Goal: Navigation & Orientation: Find specific page/section

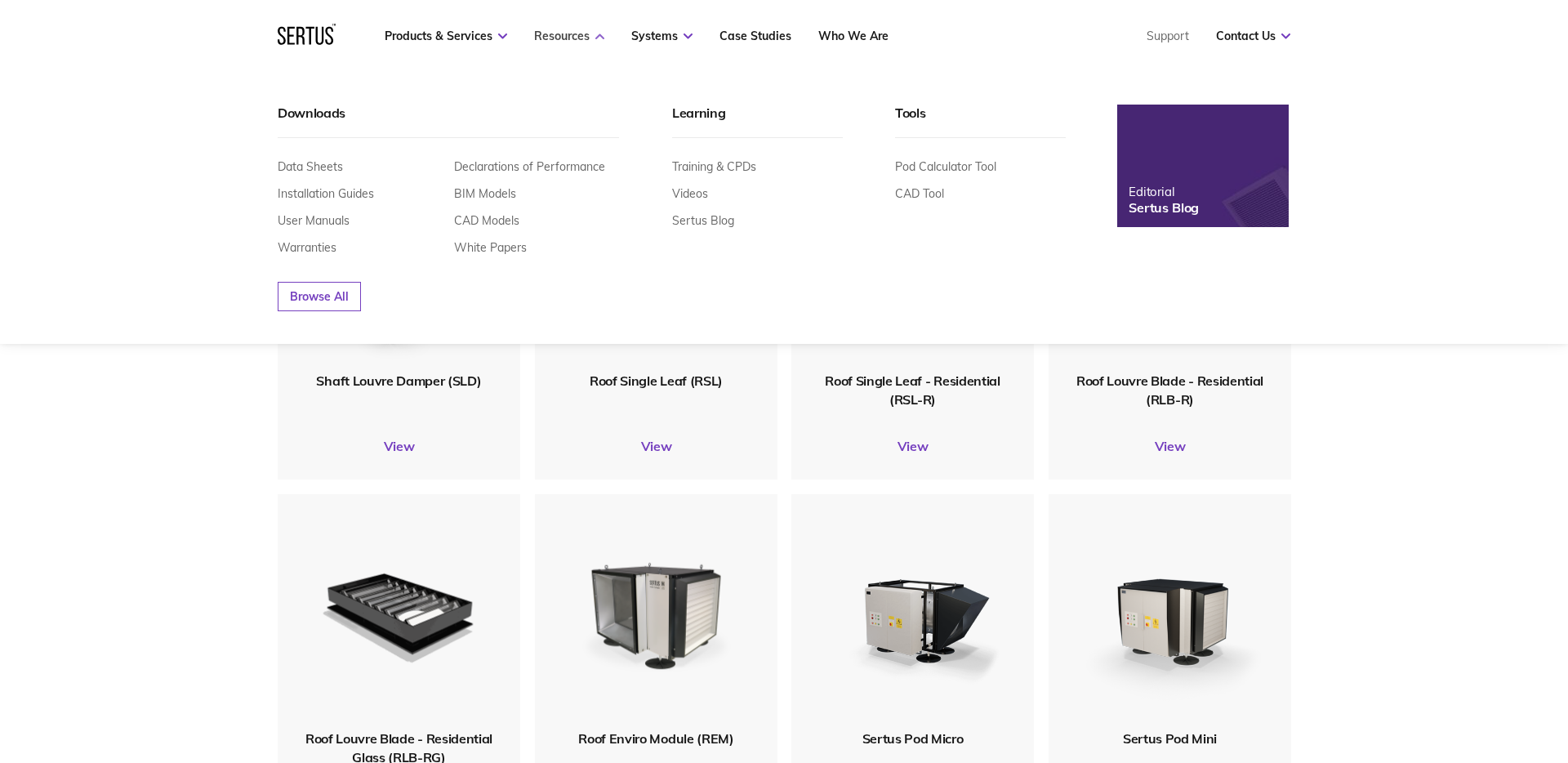
scroll to position [2133, 1014]
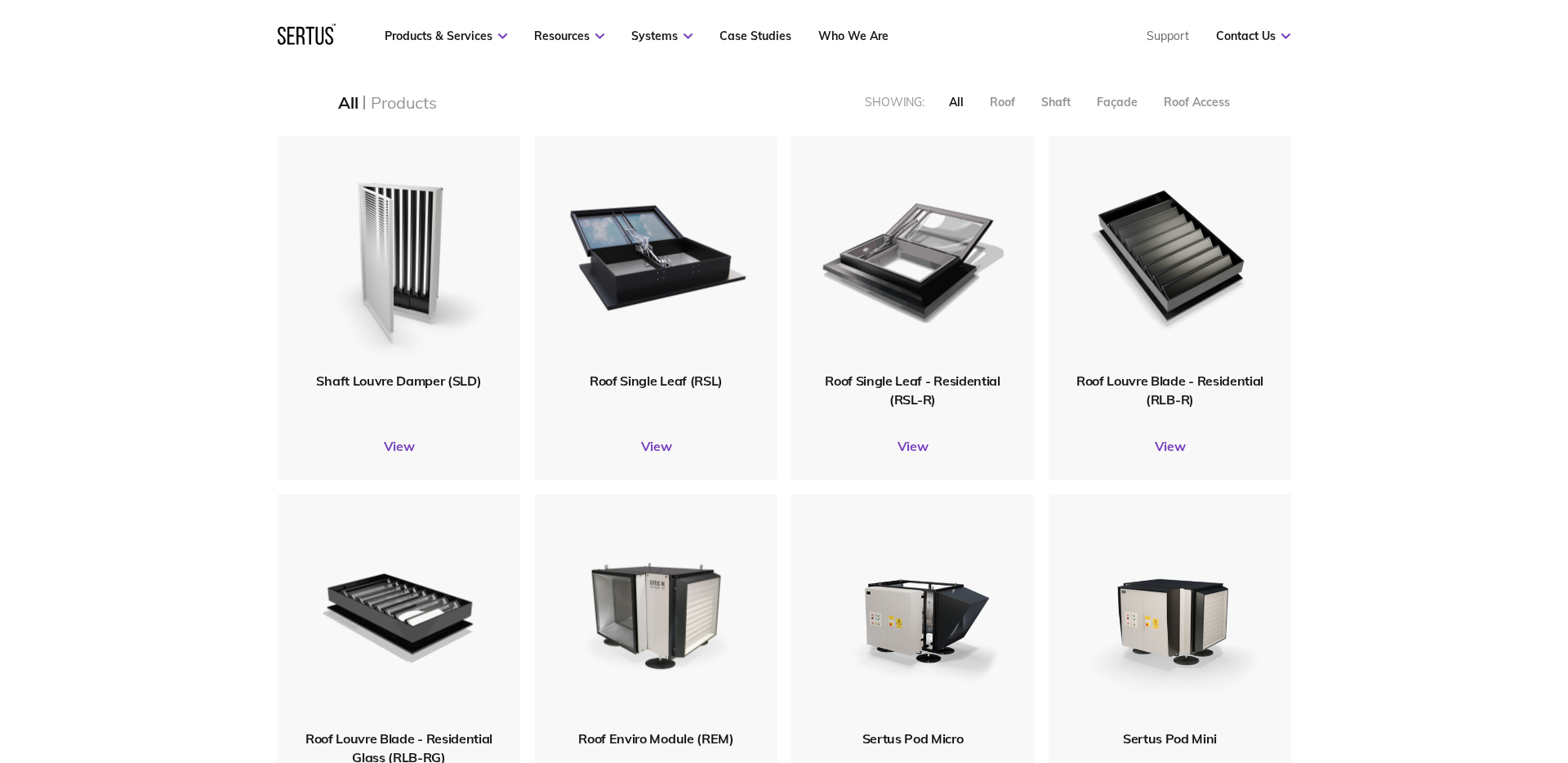
click at [291, 31] on icon at bounding box center [306, 34] width 58 height 21
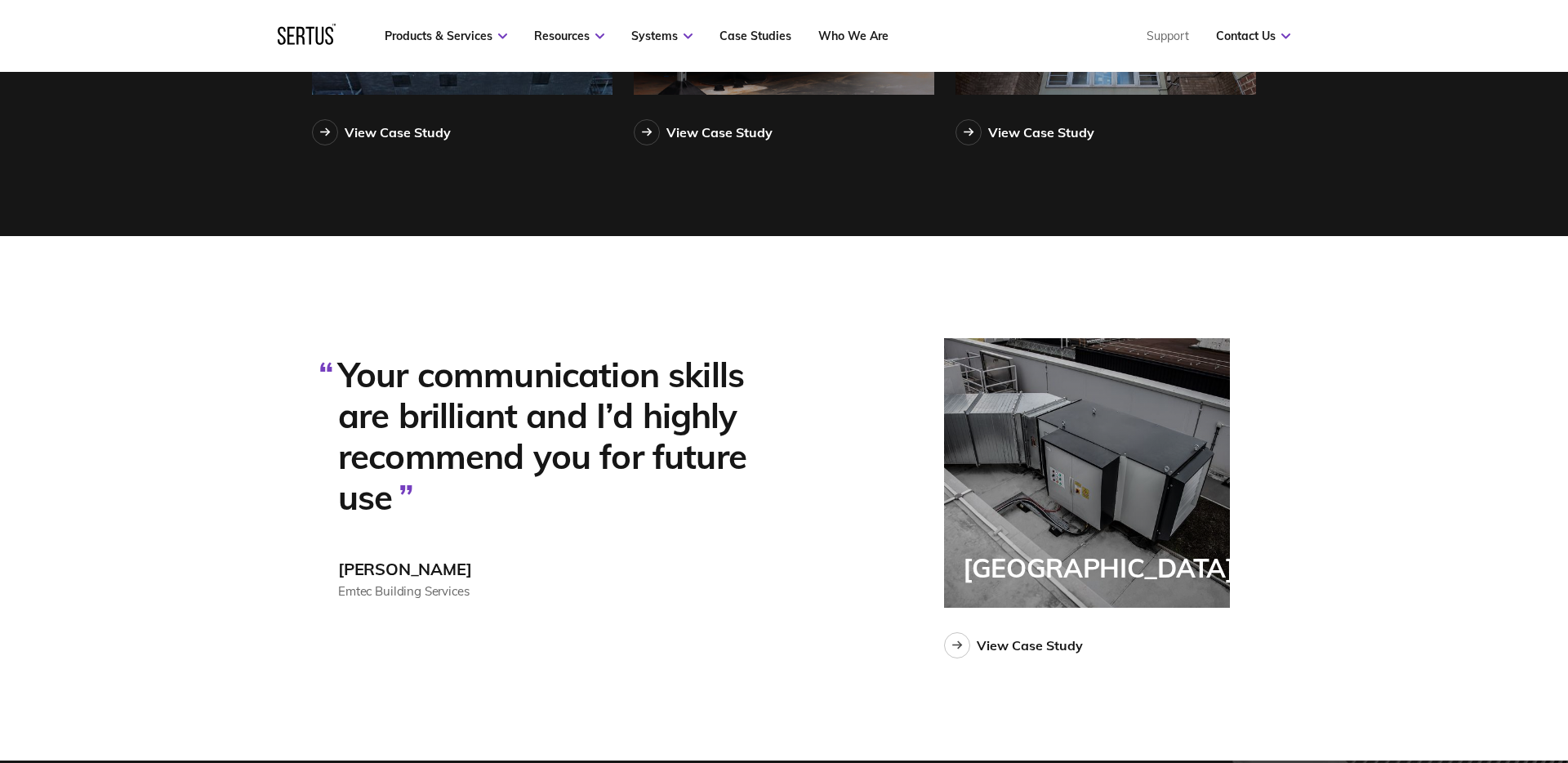
scroll to position [4110, 0]
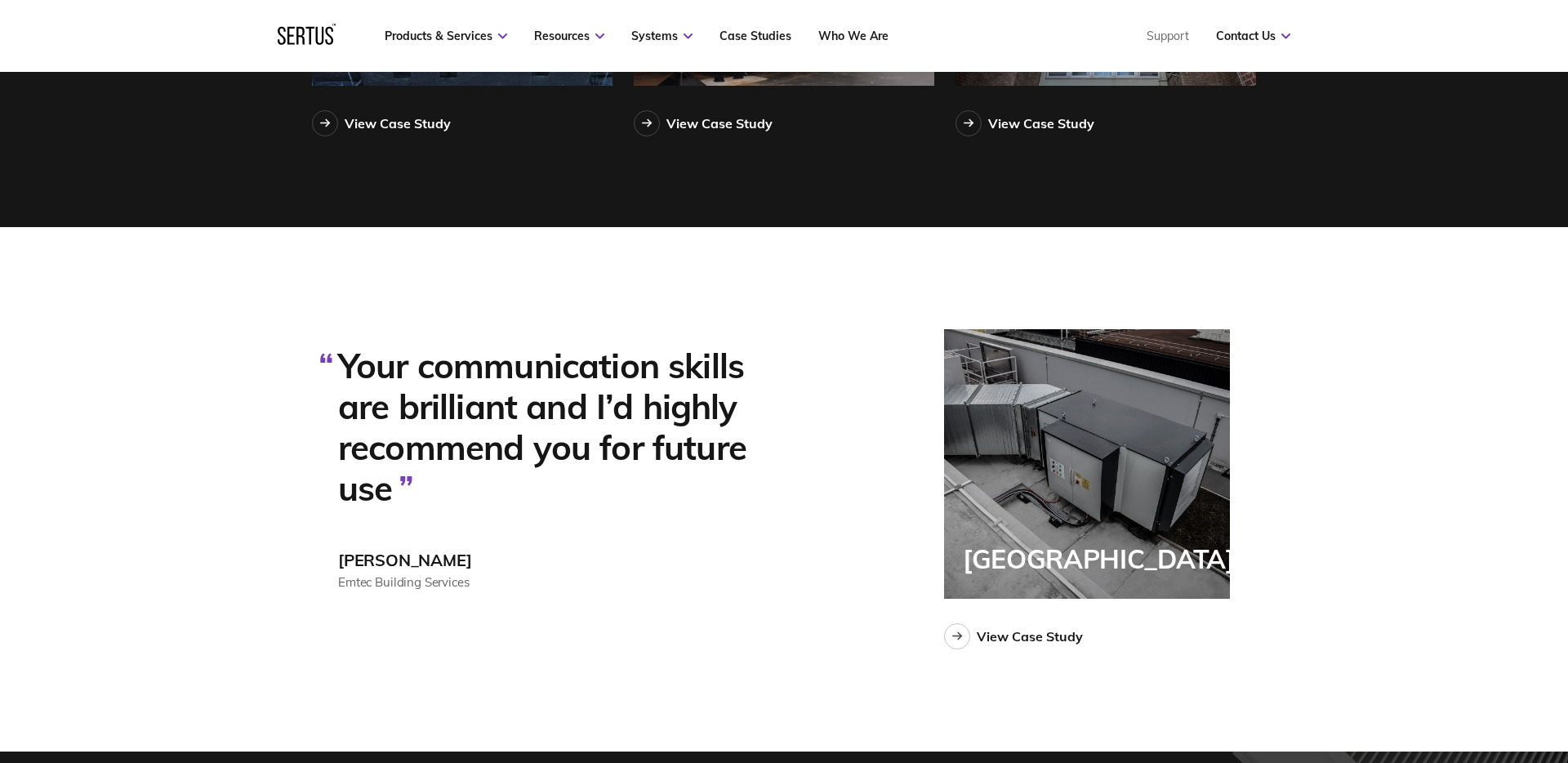
click at [276, 30] on div "Products & Services Resources Systems Case Studies Who We Are Support Contact U…" at bounding box center [784, 36] width 1078 height 72
click at [295, 38] on div at bounding box center [306, 36] width 58 height 24
click at [311, 38] on div at bounding box center [306, 36] width 58 height 24
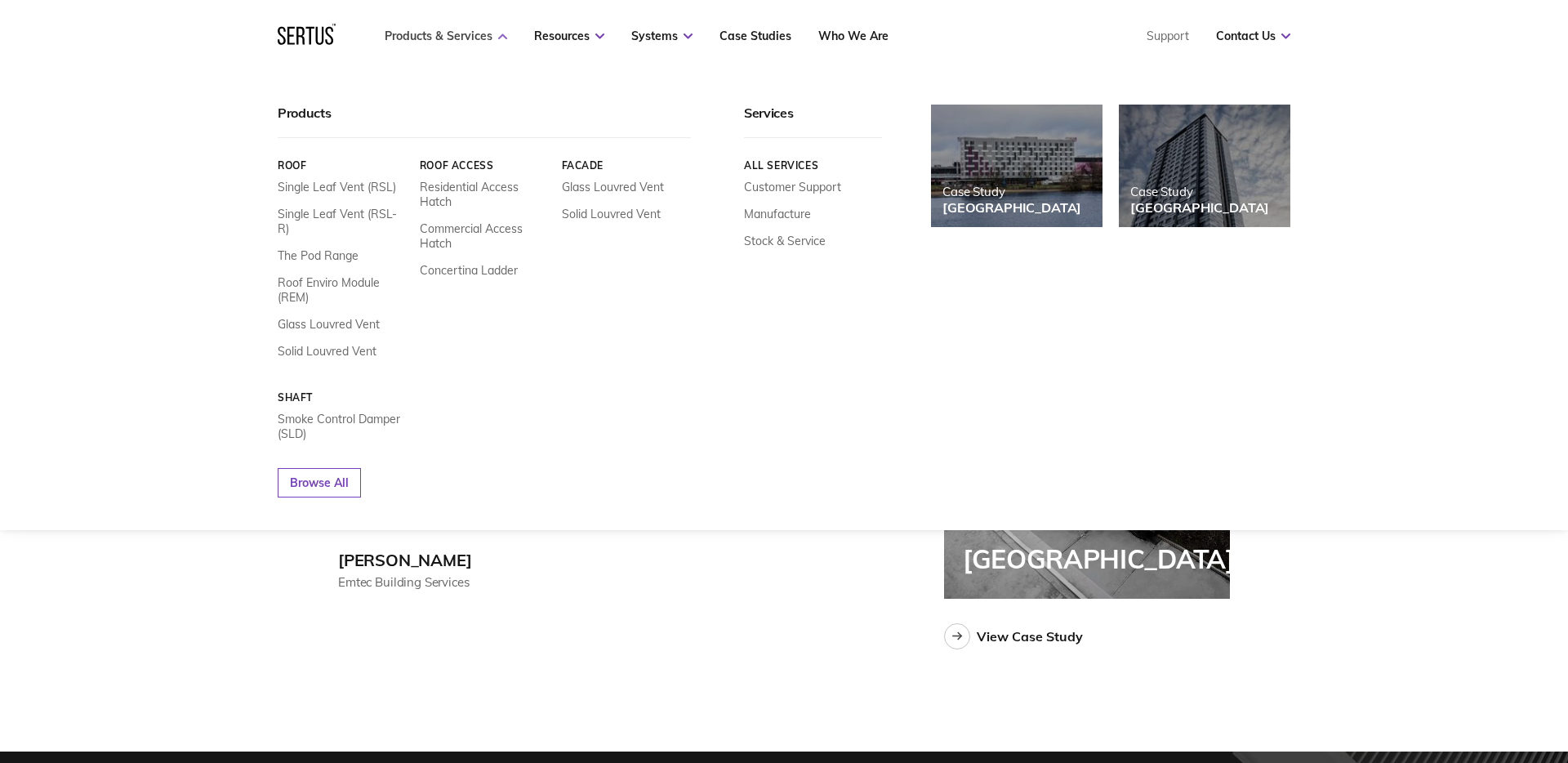
click at [433, 39] on link "Products & Services" at bounding box center [446, 36] width 122 height 15
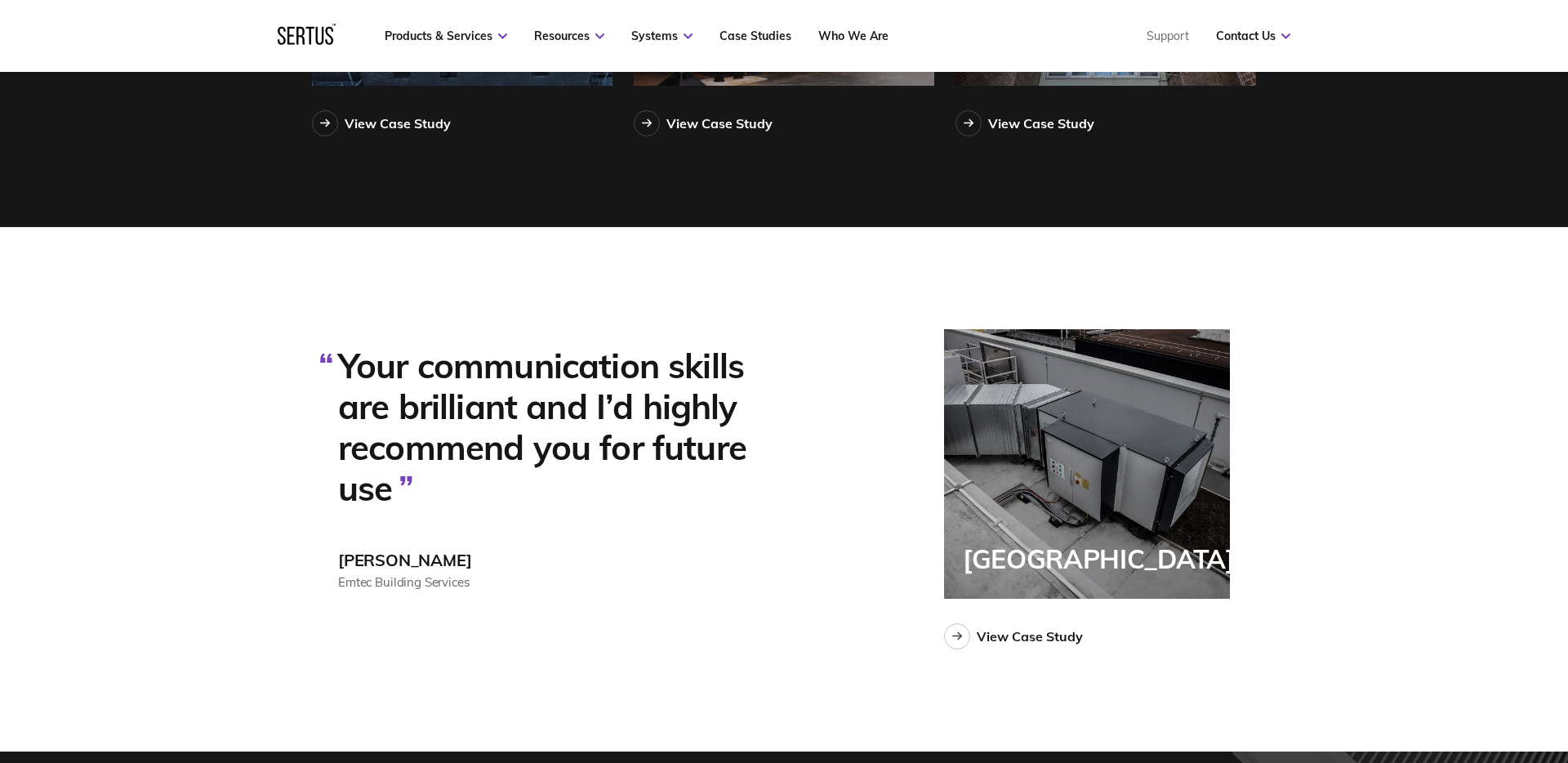
click at [337, 31] on nav "Products & Services Resources Systems Case Studies Who We Are Support Contact U…" at bounding box center [784, 36] width 1013 height 72
click at [315, 31] on div at bounding box center [306, 36] width 58 height 24
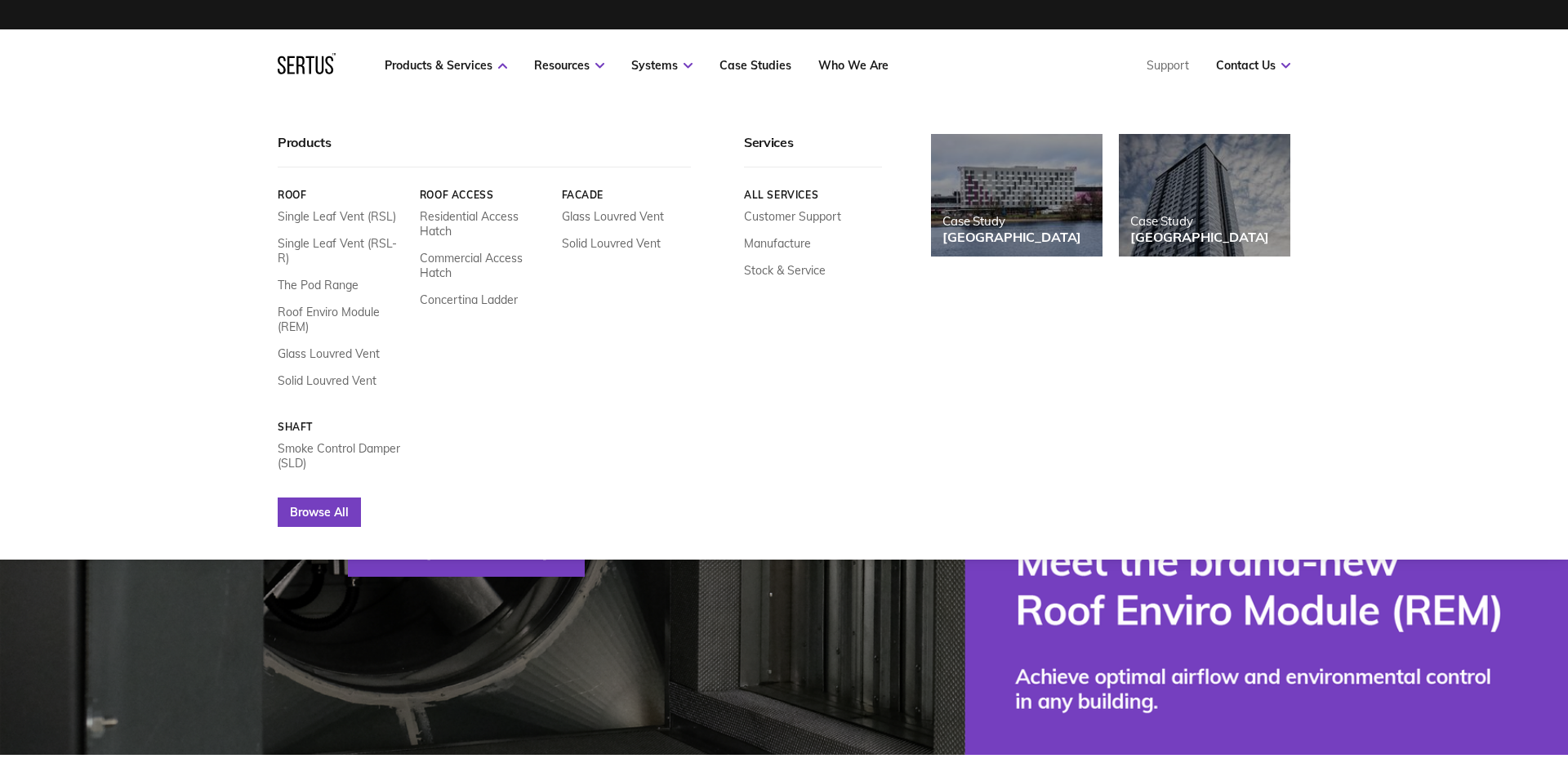
scroll to position [17, 0]
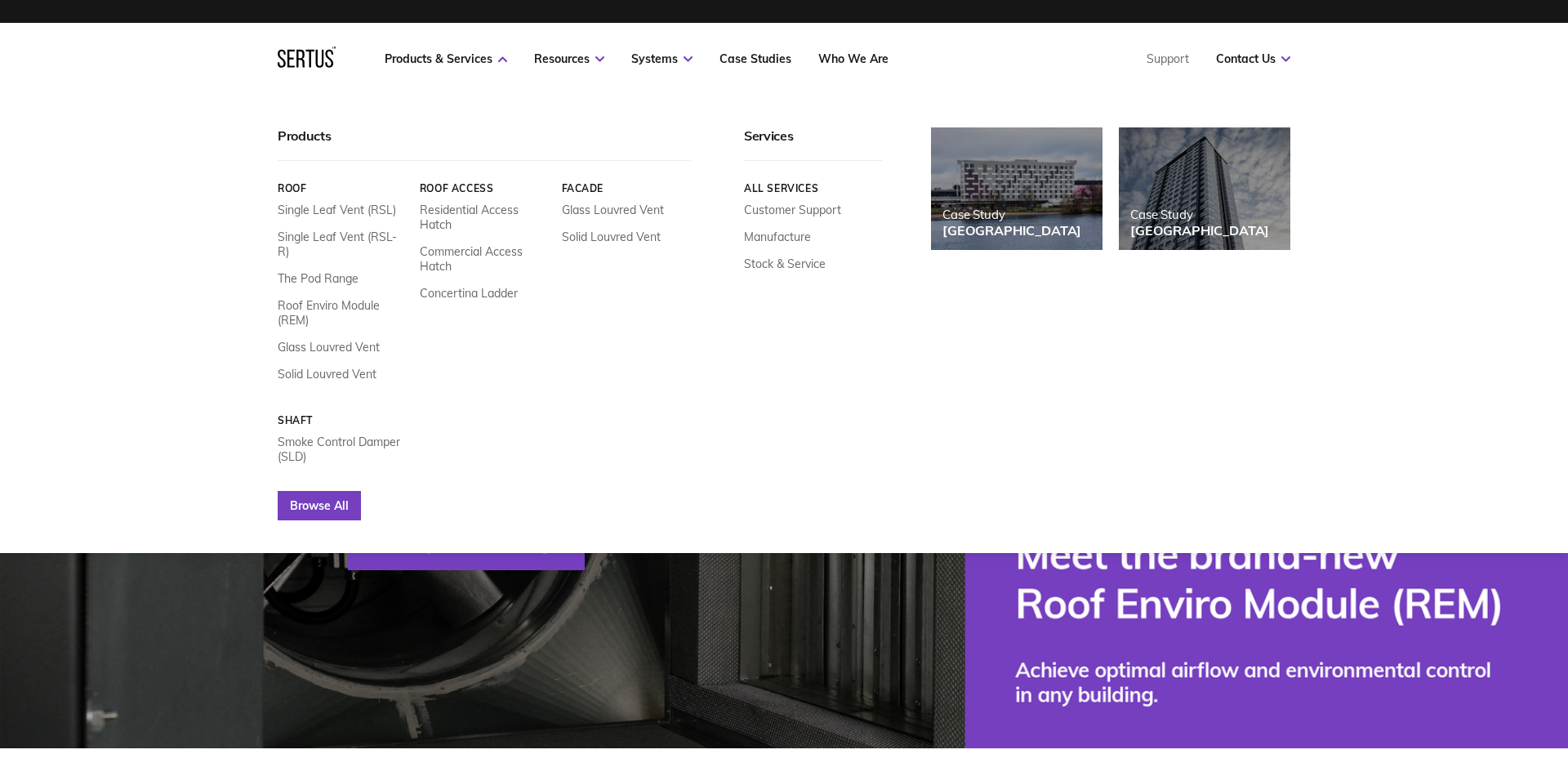
click at [336, 494] on link "Browse All" at bounding box center [319, 506] width 83 height 30
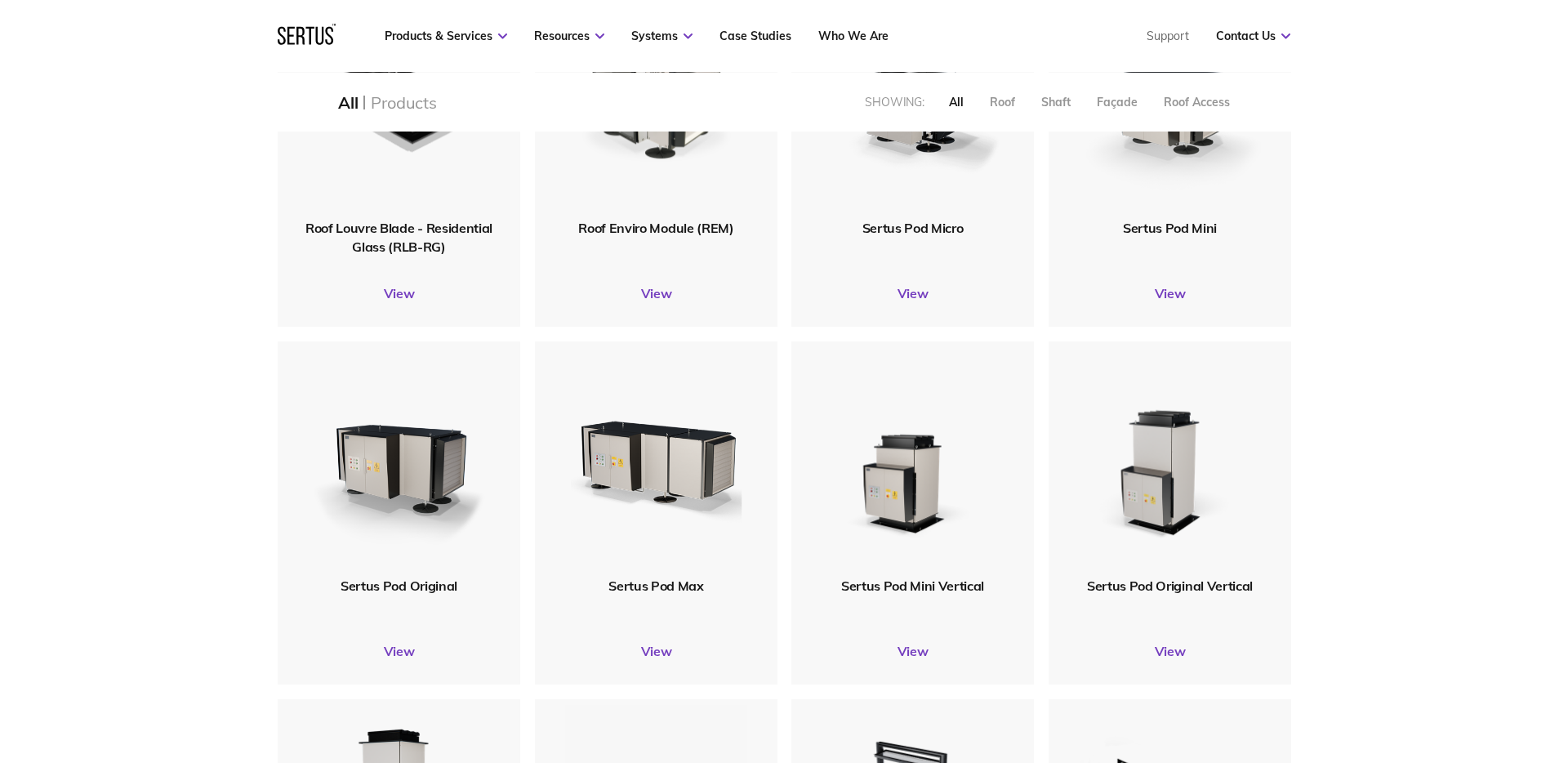
scroll to position [566, 0]
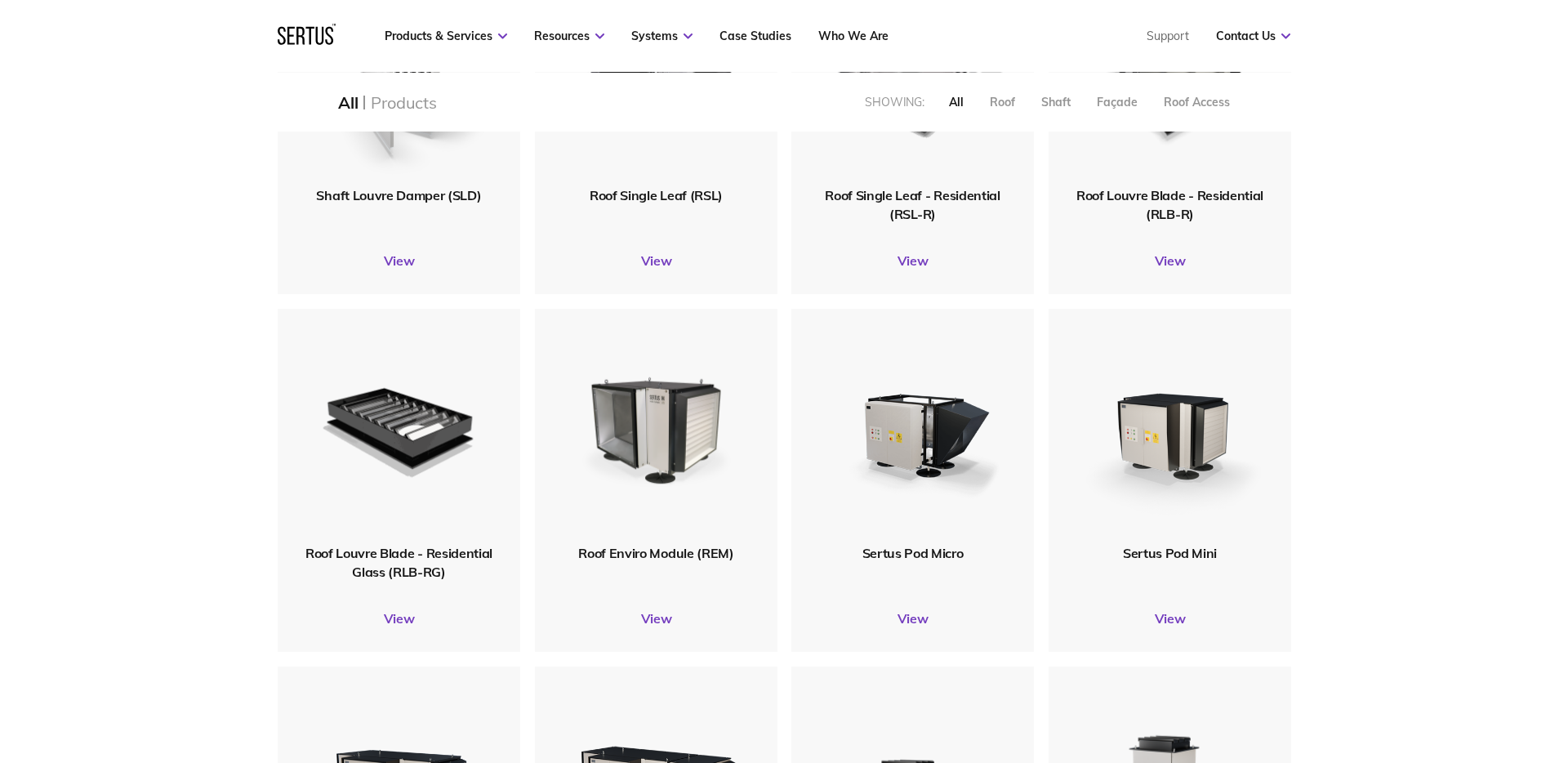
click at [316, 30] on icon at bounding box center [306, 34] width 58 height 21
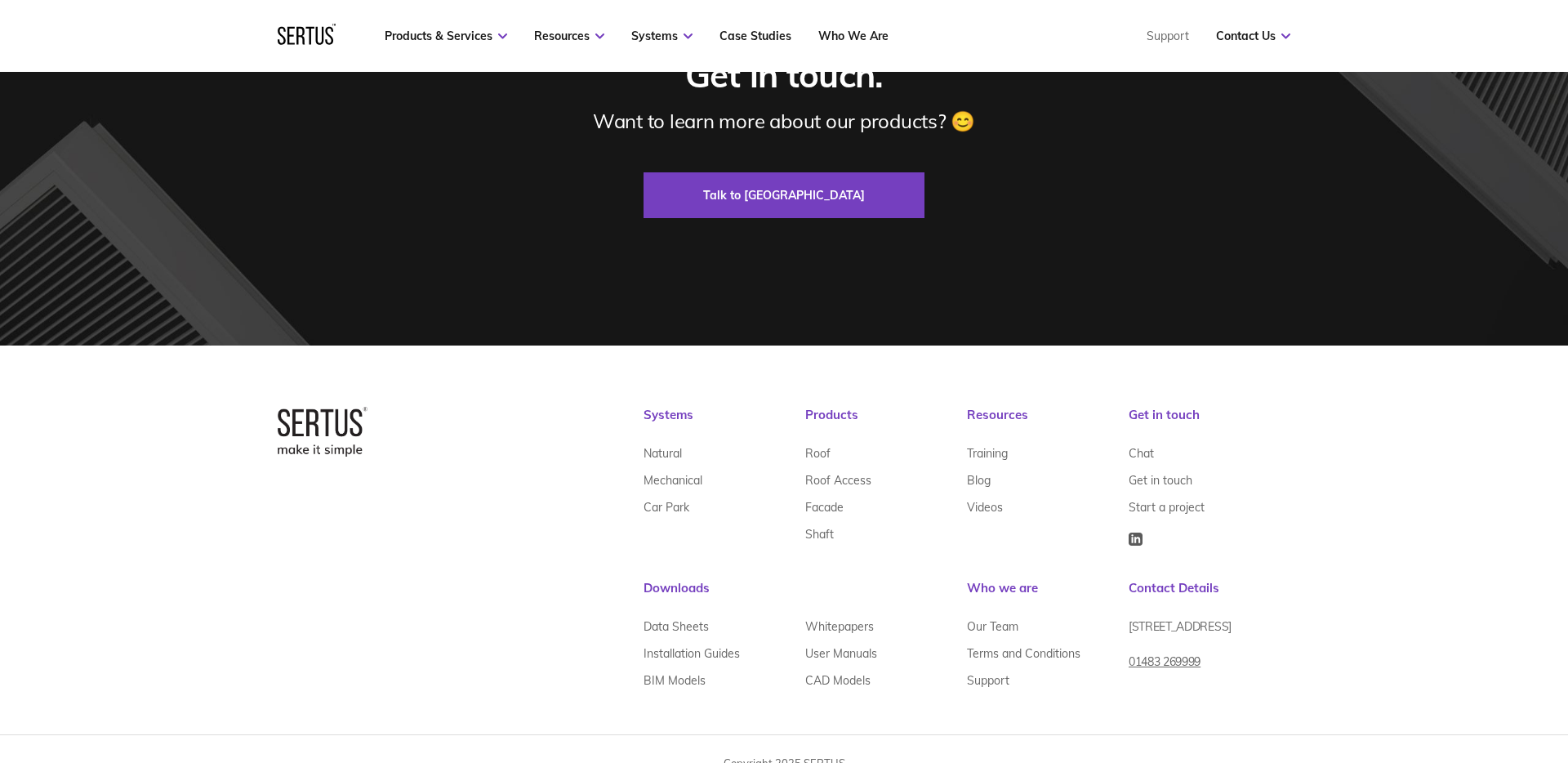
scroll to position [4965, 0]
